Goal: Information Seeking & Learning: Find specific fact

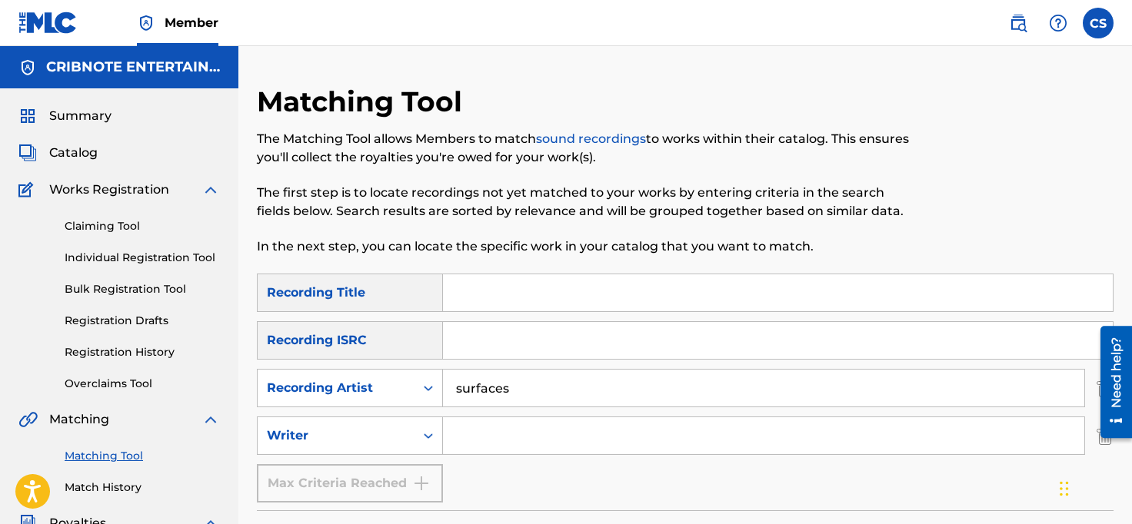
click at [85, 150] on span "Catalog" at bounding box center [73, 153] width 48 height 18
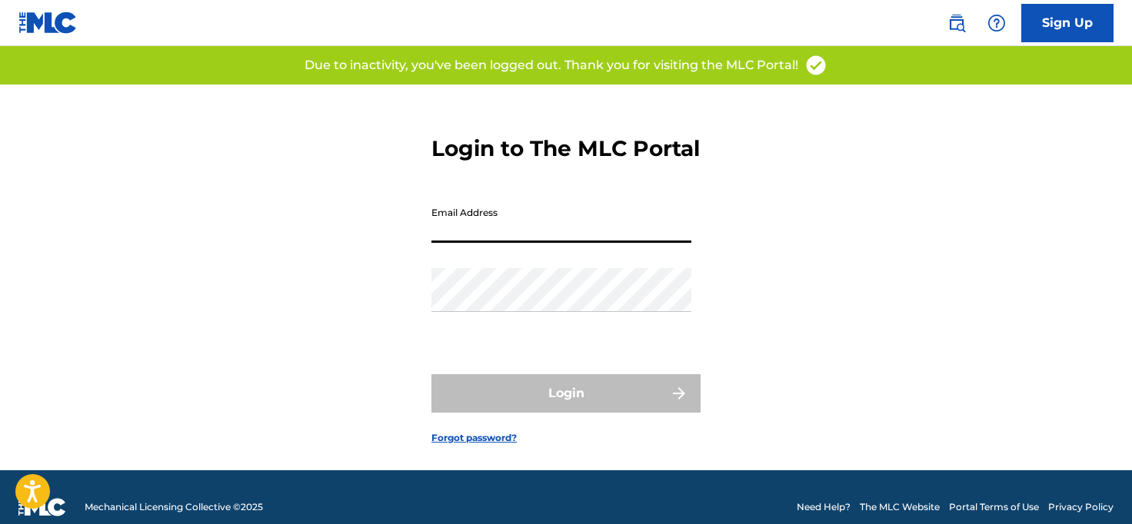
click at [480, 243] on input "Email Address" at bounding box center [561, 221] width 260 height 44
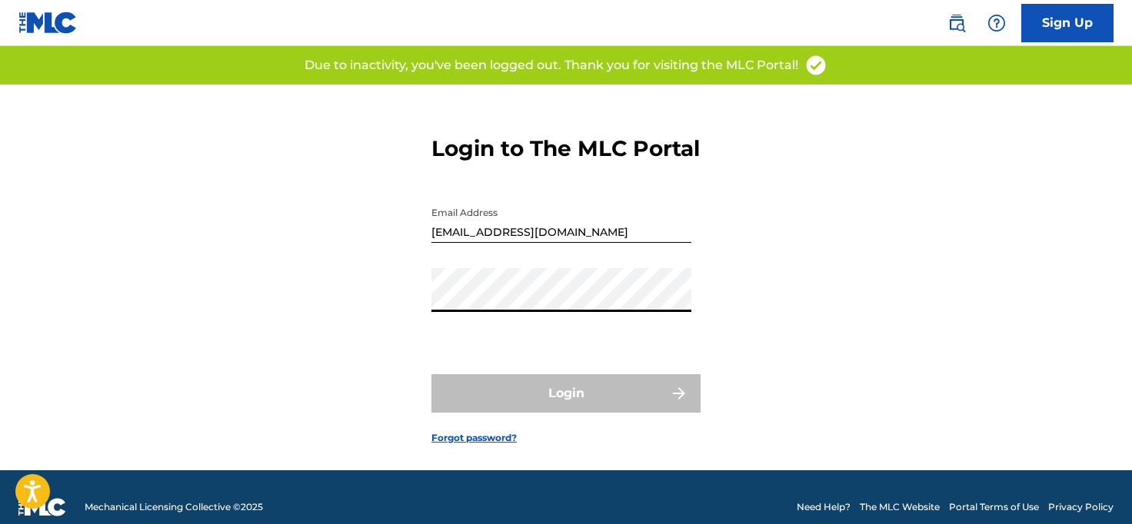
type input "[PERSON_NAME][EMAIL_ADDRESS][DOMAIN_NAME]"
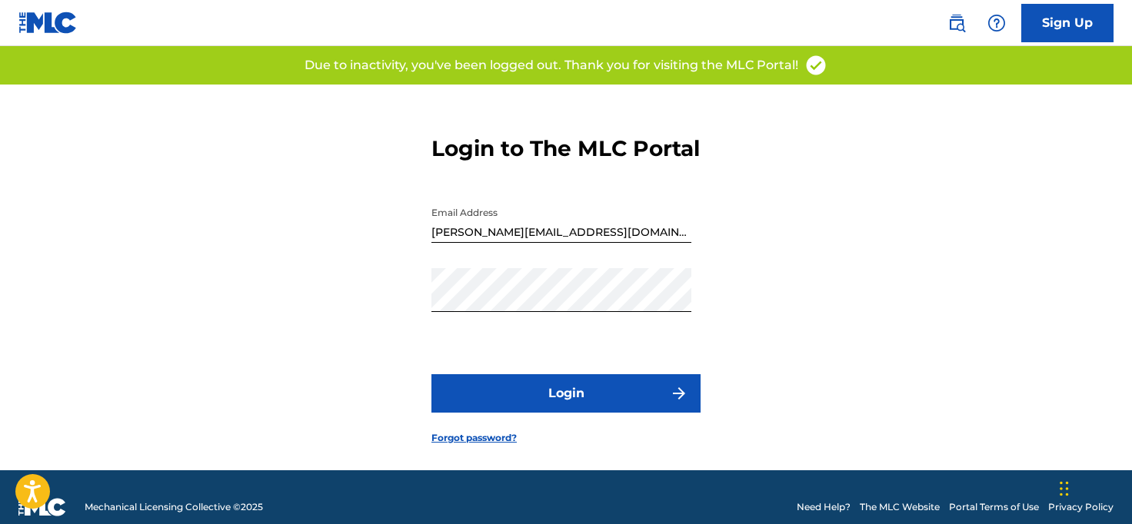
click at [549, 413] on button "Login" at bounding box center [565, 393] width 269 height 38
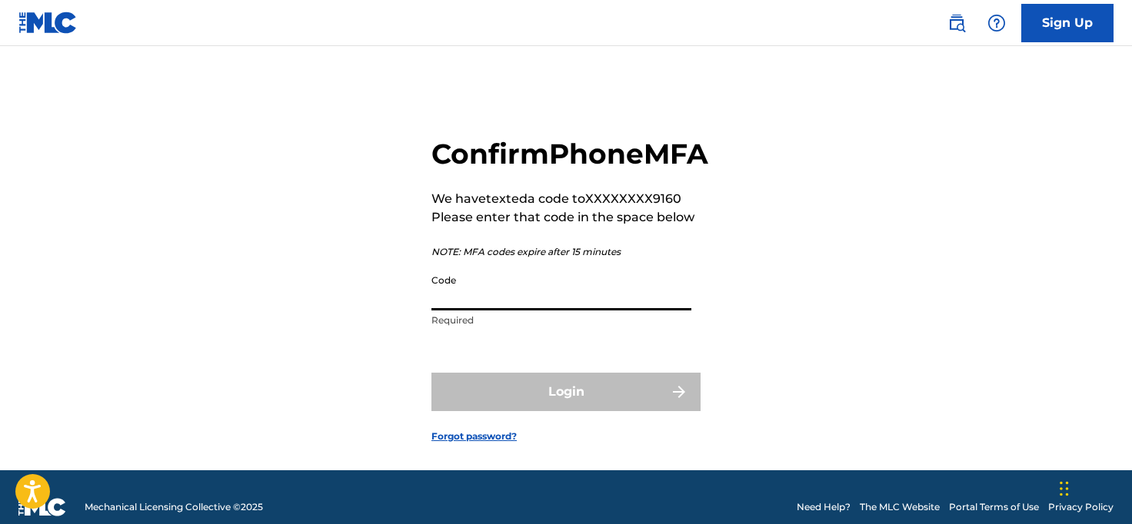
click at [474, 311] on input "Code" at bounding box center [561, 289] width 260 height 44
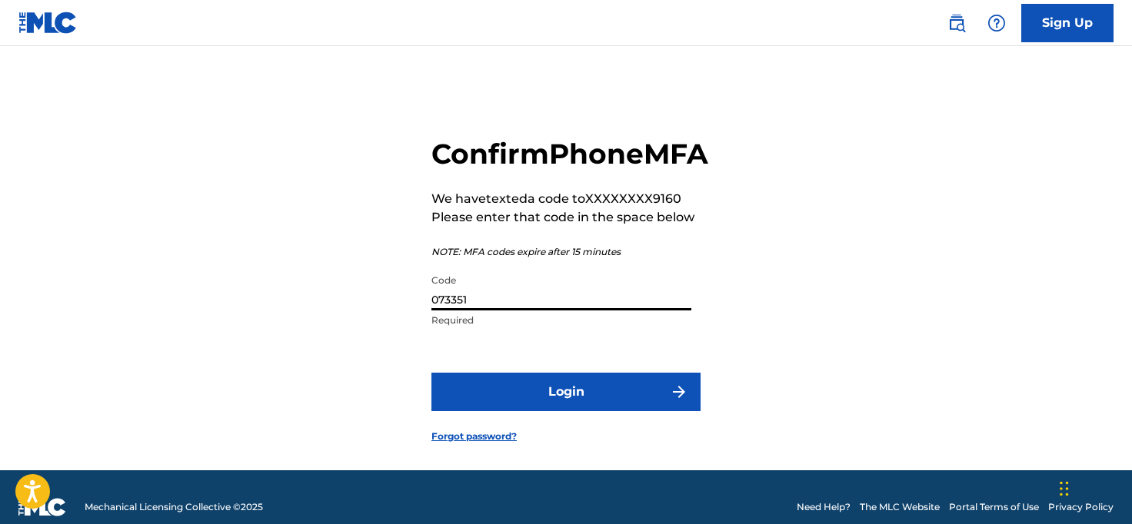
type input "073351"
click at [547, 411] on button "Login" at bounding box center [565, 392] width 269 height 38
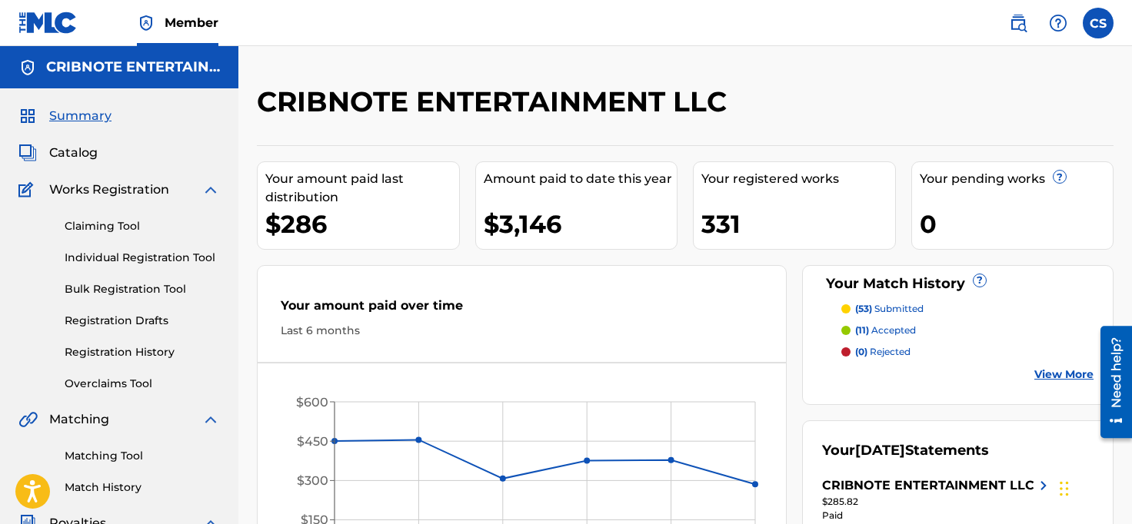
click at [87, 161] on span "Catalog" at bounding box center [73, 153] width 48 height 18
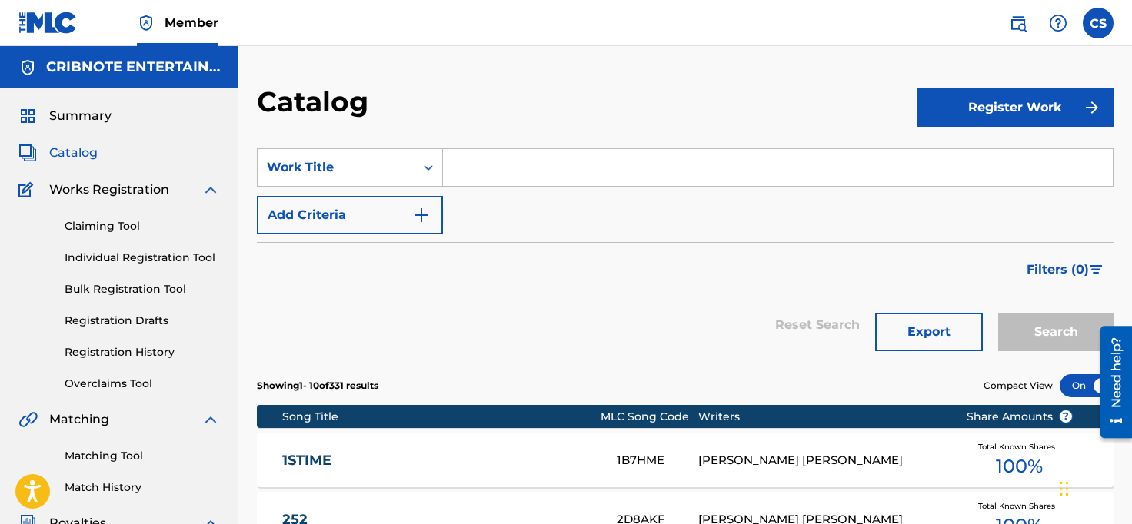
click at [495, 175] on input "Search Form" at bounding box center [778, 167] width 670 height 37
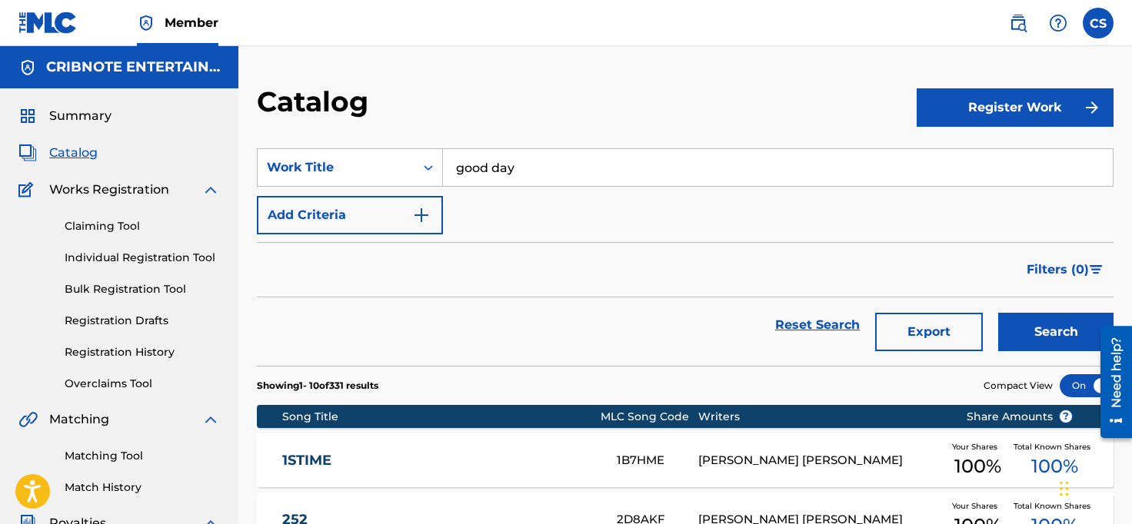
type input "good day"
click at [998, 313] on button "Search" at bounding box center [1055, 332] width 115 height 38
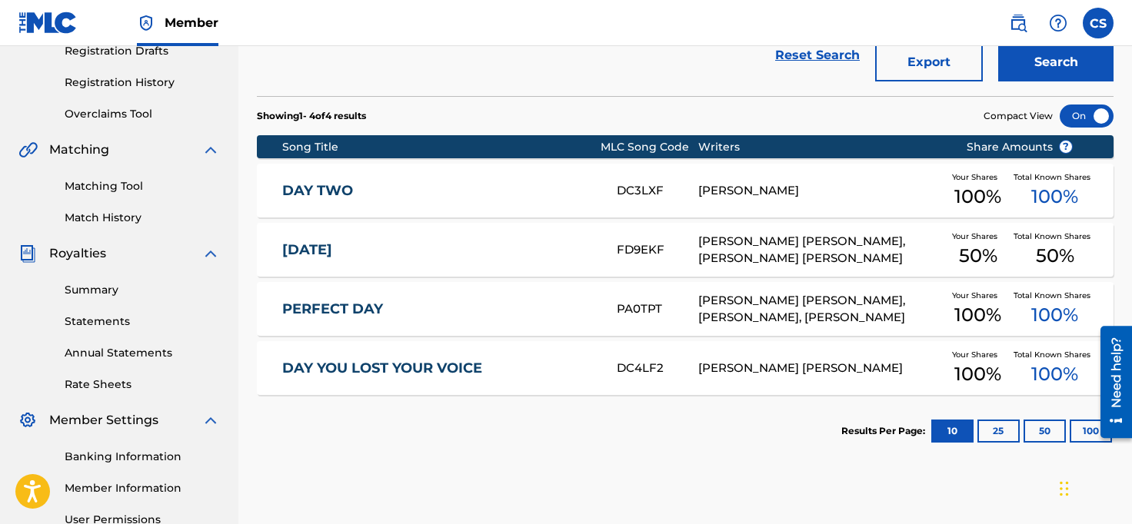
scroll to position [84, 0]
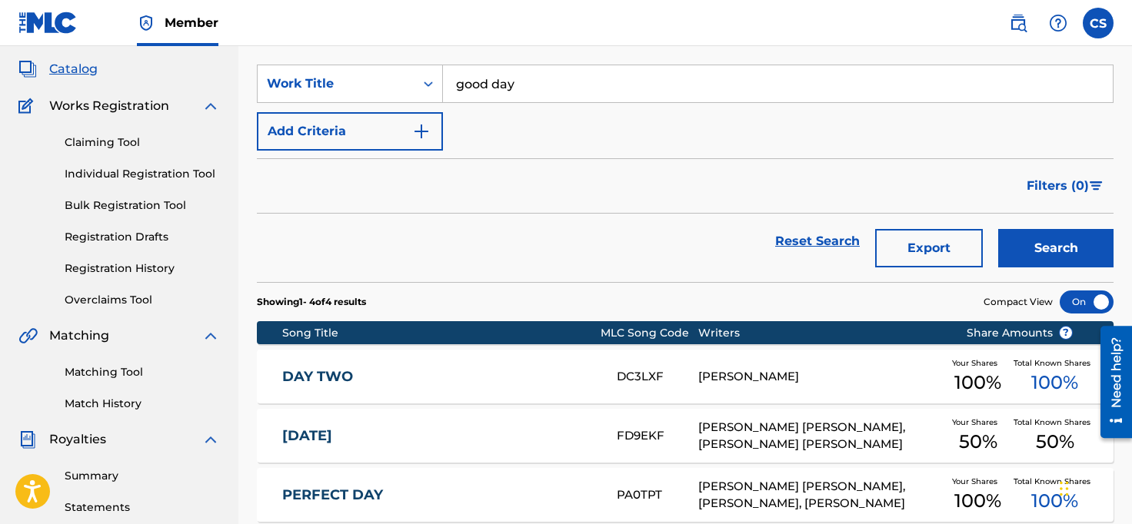
click at [132, 176] on link "Individual Registration Tool" at bounding box center [142, 174] width 155 height 16
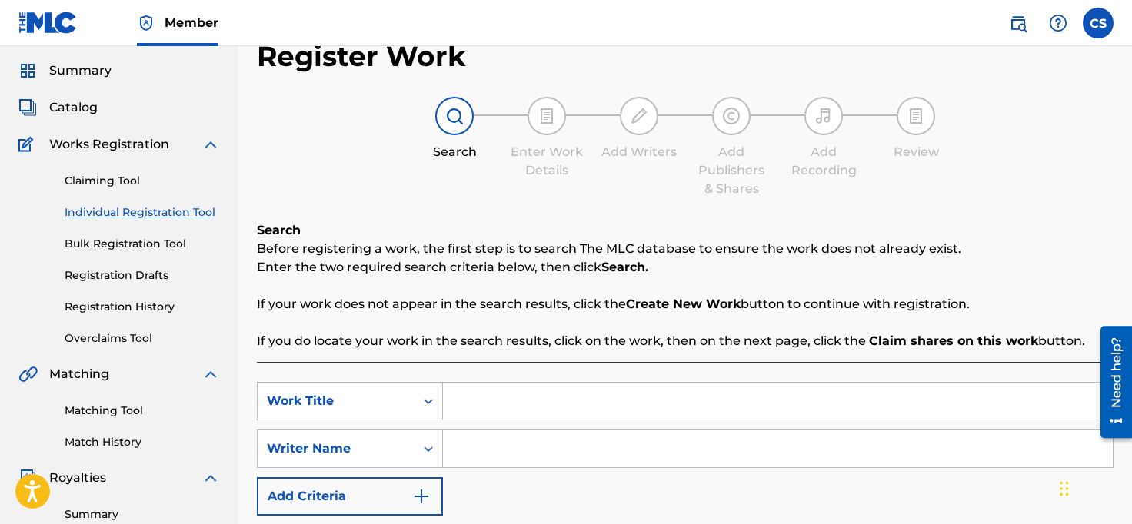
scroll to position [121, 0]
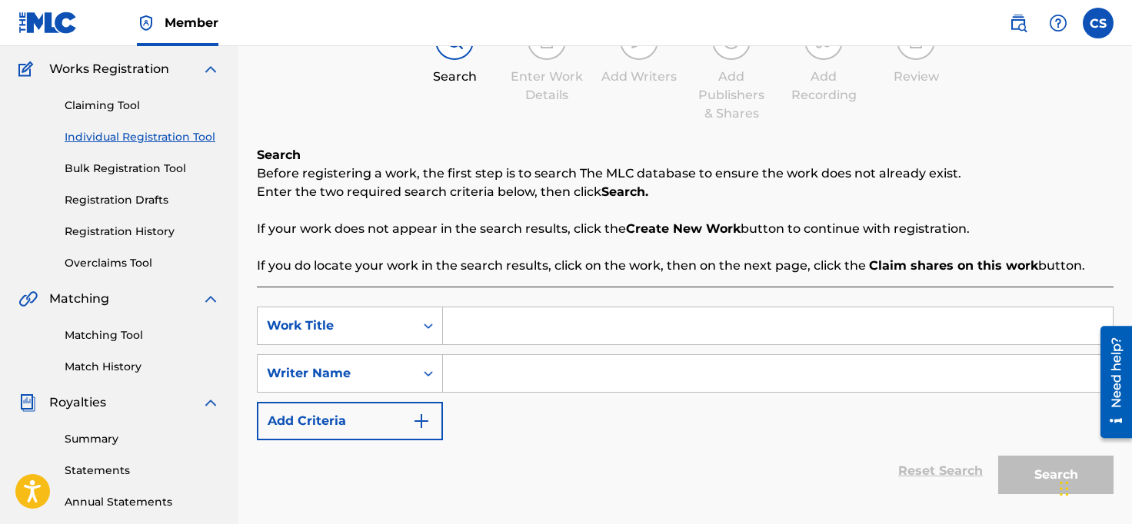
click at [488, 330] on input "Search Form" at bounding box center [778, 326] width 670 height 37
type input "good day"
click at [484, 375] on input "Search Form" at bounding box center [778, 373] width 670 height 37
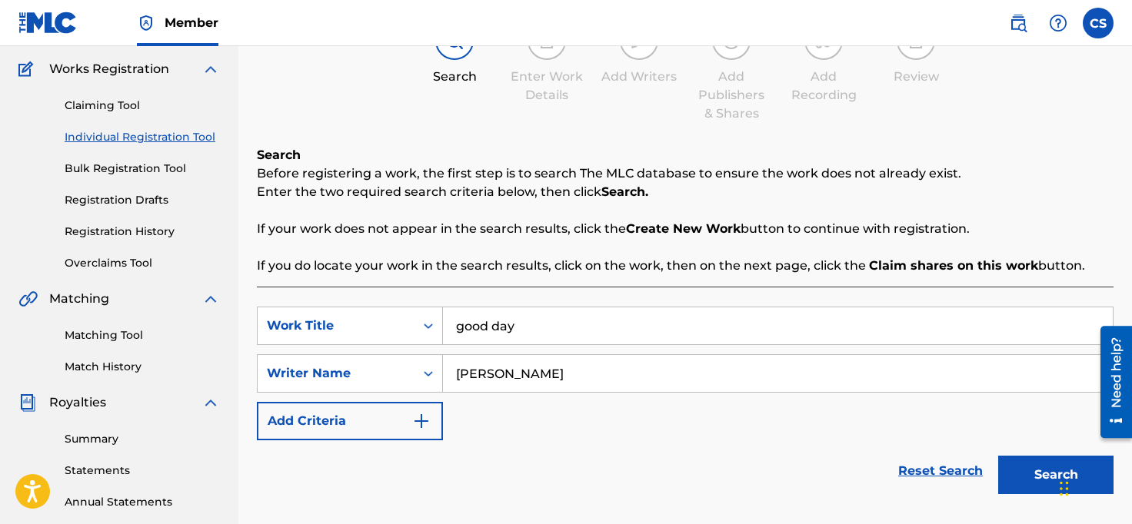
click at [998, 456] on button "Search" at bounding box center [1055, 475] width 115 height 38
drag, startPoint x: 507, startPoint y: 380, endPoint x: 434, endPoint y: 365, distance: 74.5
click at [434, 365] on div "SearchWithCriteriadf232032-6936-4203-acbd-9066a0be2349 Writer Name [PERSON_NAME]" at bounding box center [685, 373] width 856 height 38
type input "padalecki"
click at [998, 456] on button "Search" at bounding box center [1055, 475] width 115 height 38
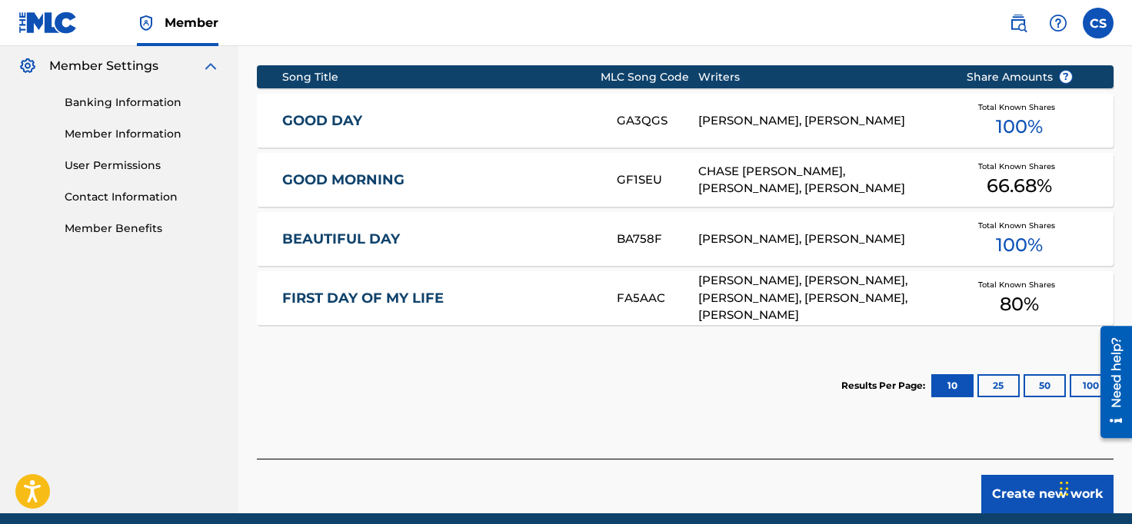
scroll to position [601, 0]
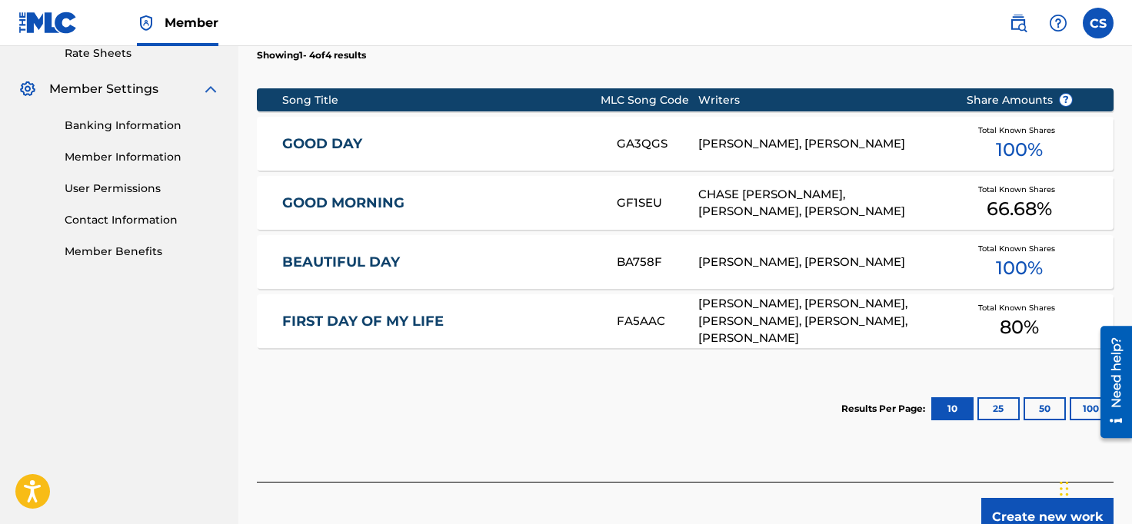
click at [717, 148] on div "[PERSON_NAME], [PERSON_NAME]" at bounding box center [820, 144] width 244 height 18
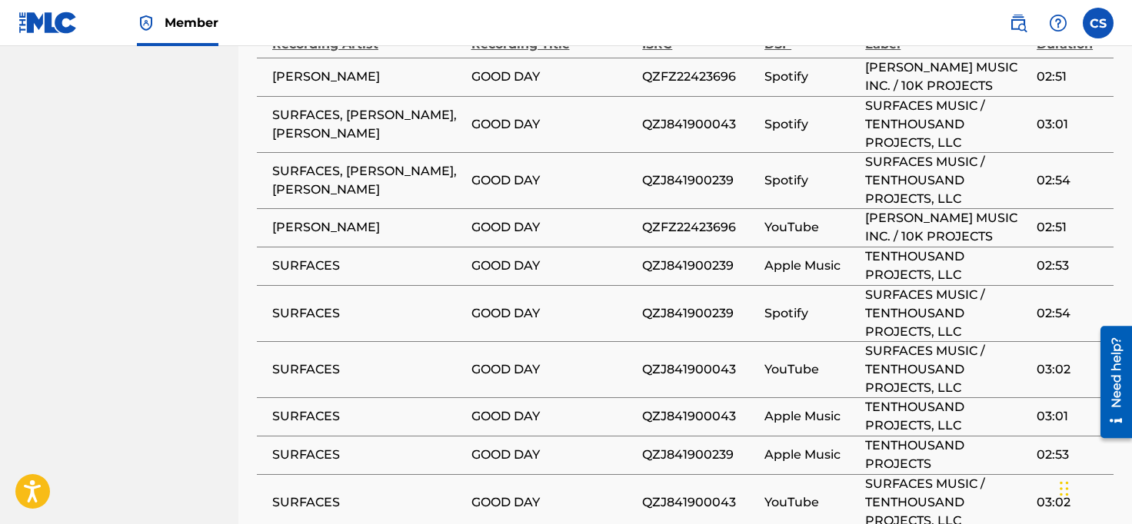
scroll to position [1624, 0]
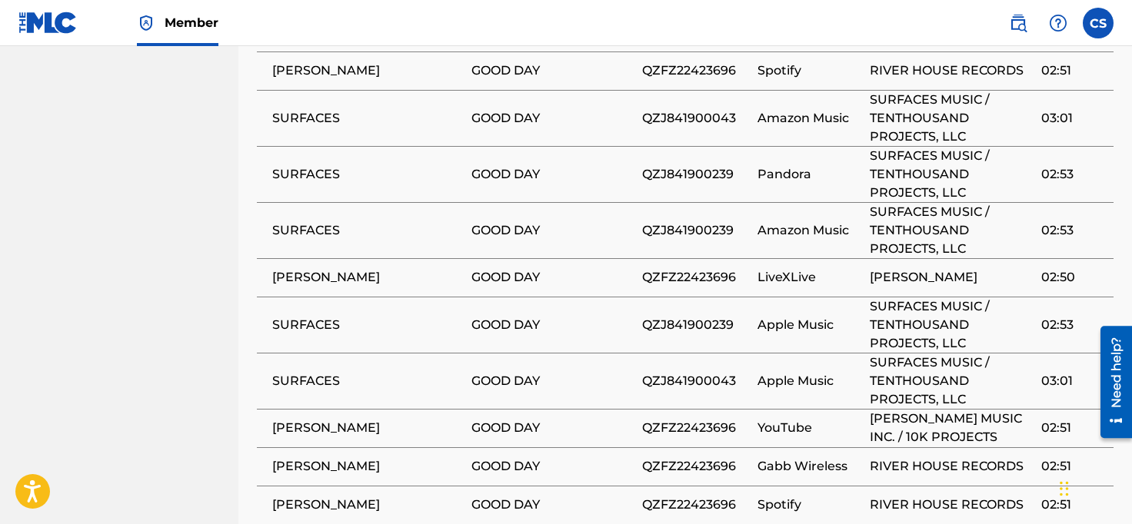
scroll to position [1609, 0]
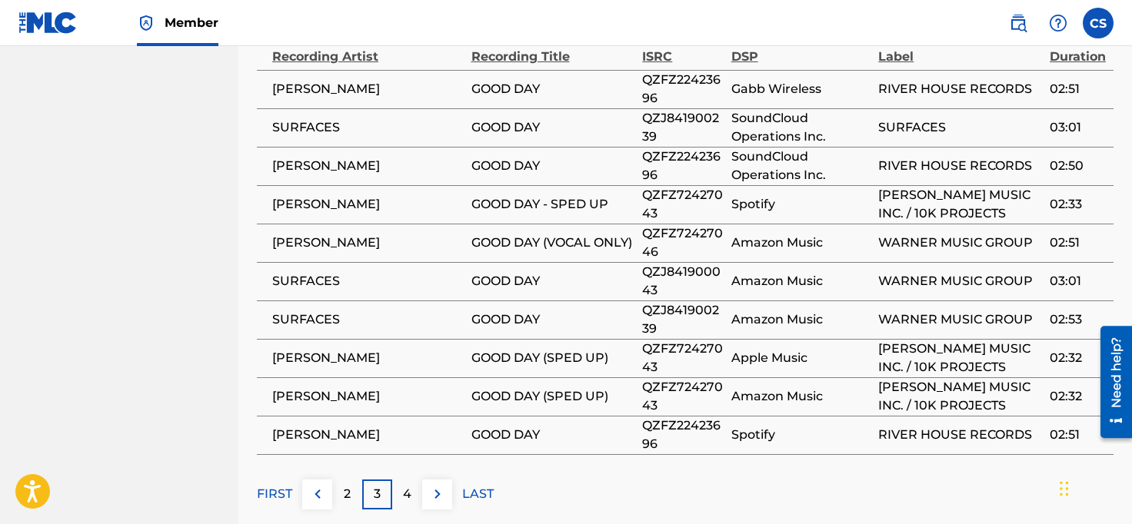
scroll to position [1611, 0]
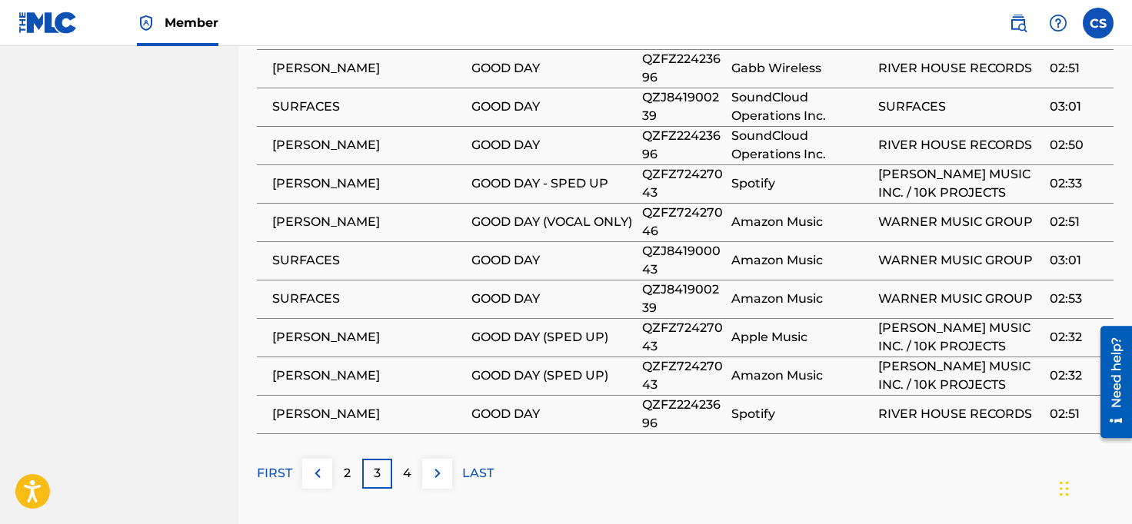
click at [408, 464] on p "4" at bounding box center [407, 473] width 8 height 18
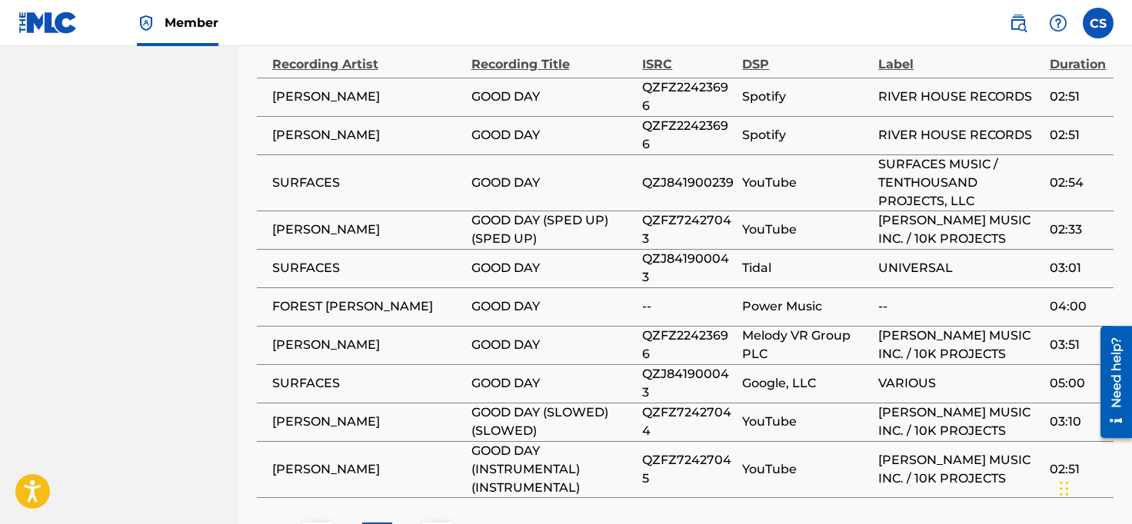
scroll to position [1580, 0]
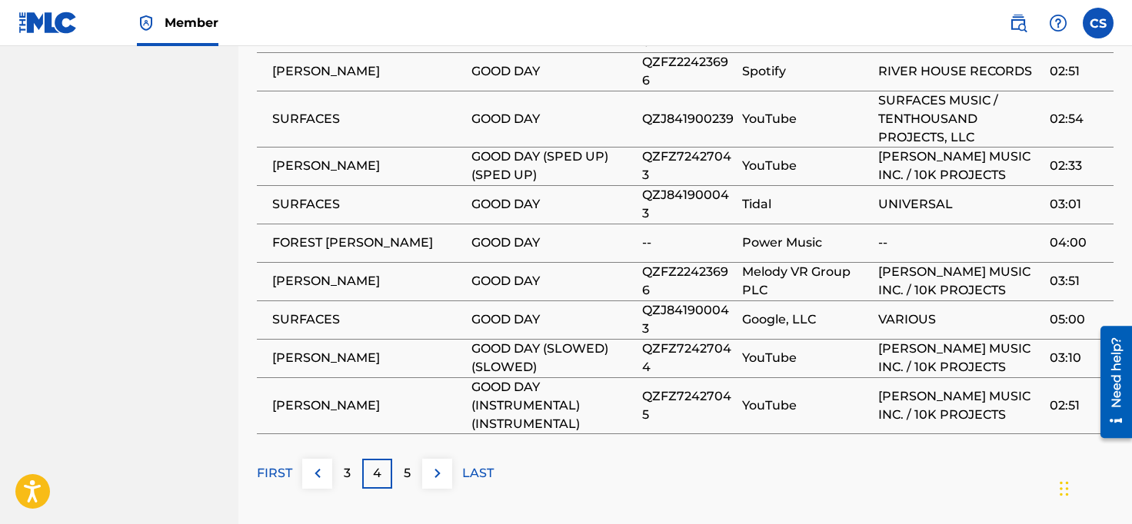
click at [414, 459] on div "5" at bounding box center [407, 474] width 30 height 30
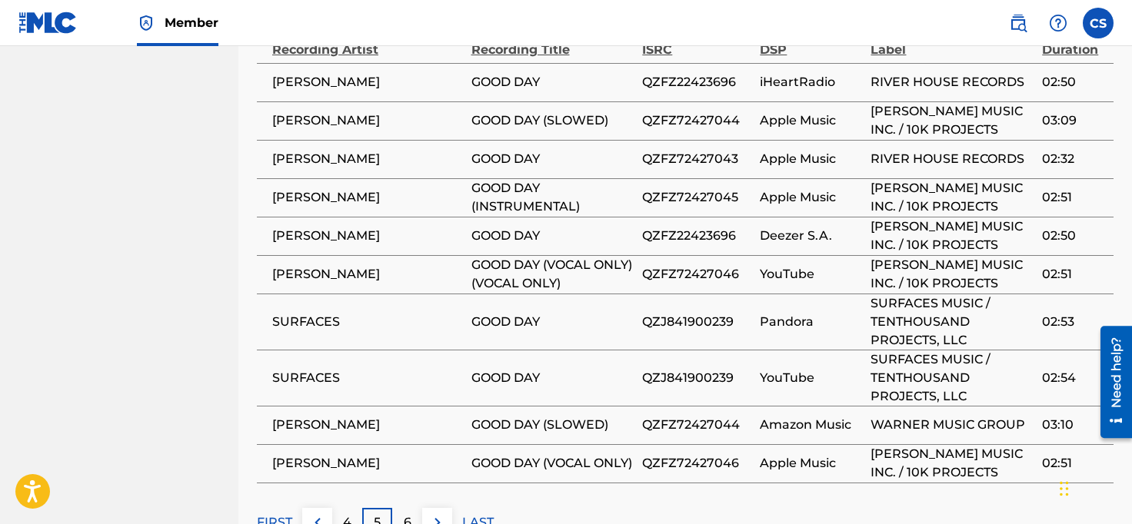
scroll to position [1575, 0]
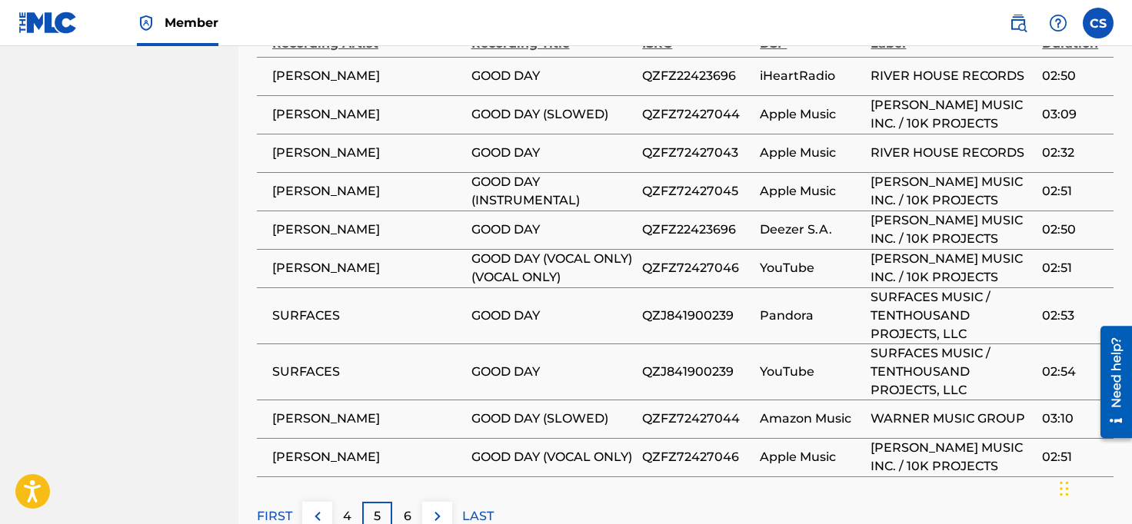
click at [404, 507] on p "6" at bounding box center [408, 516] width 8 height 18
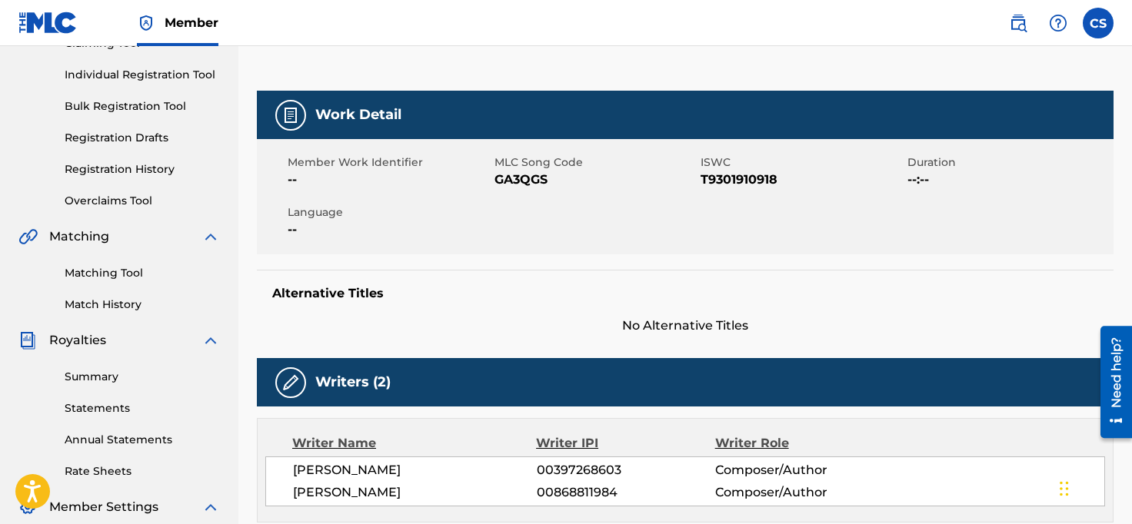
scroll to position [0, 0]
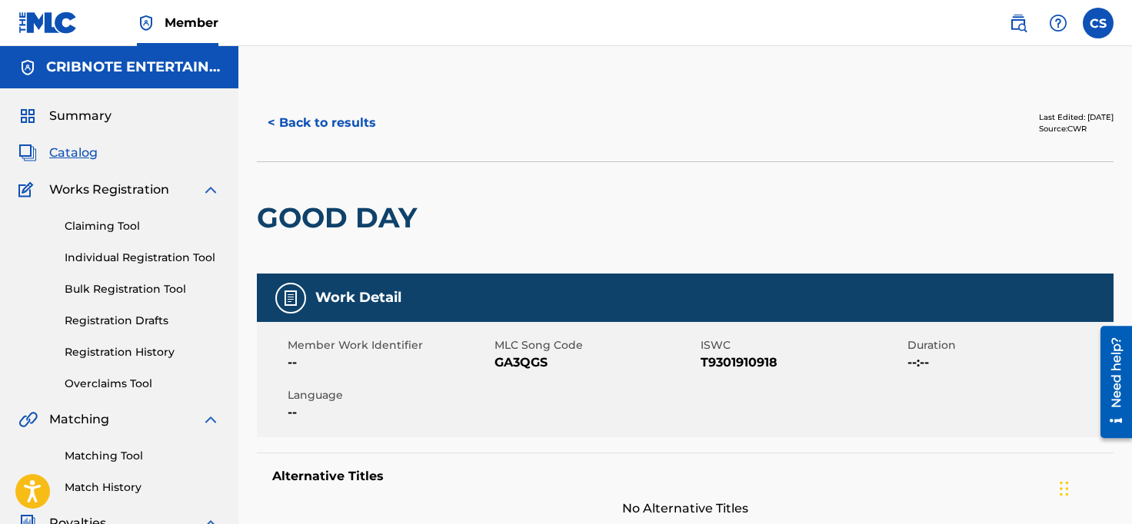
click at [275, 128] on button "< Back to results" at bounding box center [322, 123] width 130 height 38
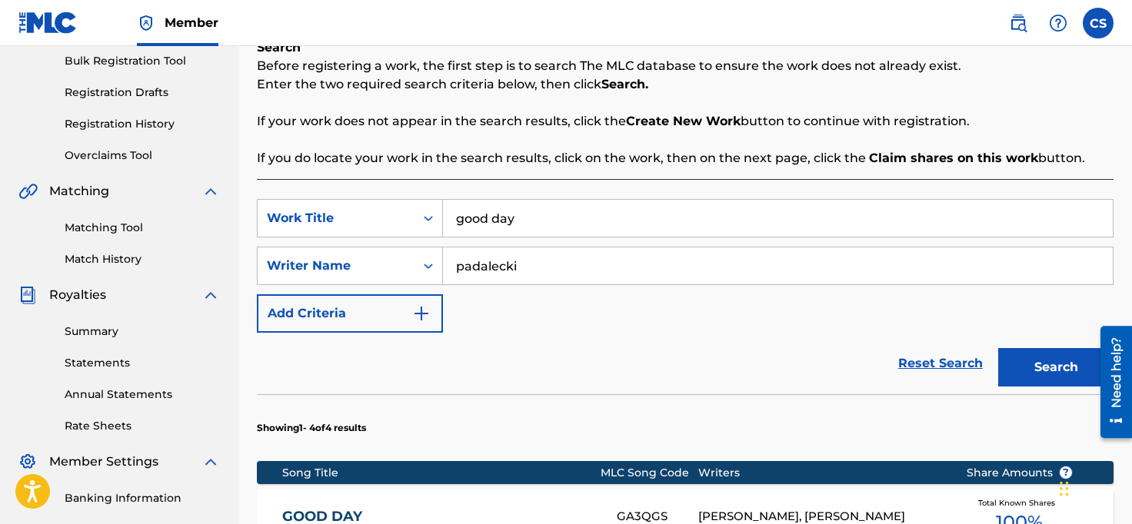
scroll to position [228, 0]
